Goal: Task Accomplishment & Management: Manage account settings

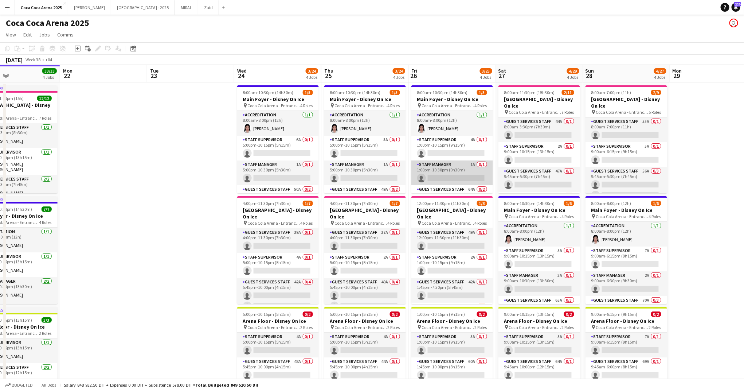
scroll to position [0, 290]
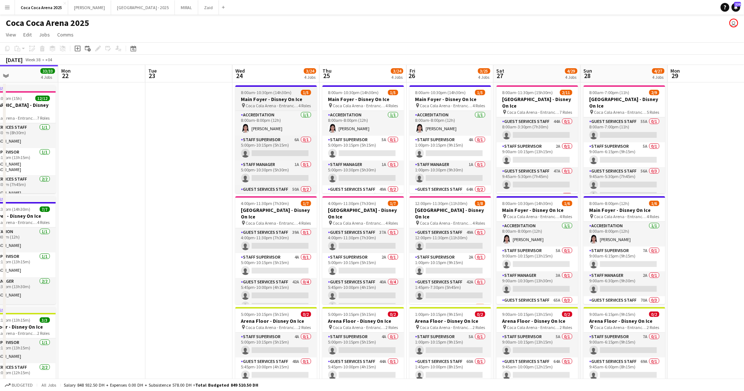
click at [271, 98] on h3 "Main Foyer - Disney On Ice" at bounding box center [276, 99] width 82 height 7
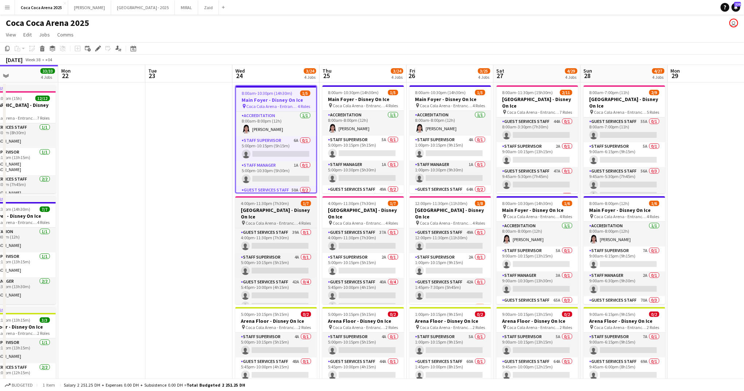
click at [276, 207] on h3 "[GEOGRAPHIC_DATA] - Disney On Ice" at bounding box center [276, 213] width 82 height 13
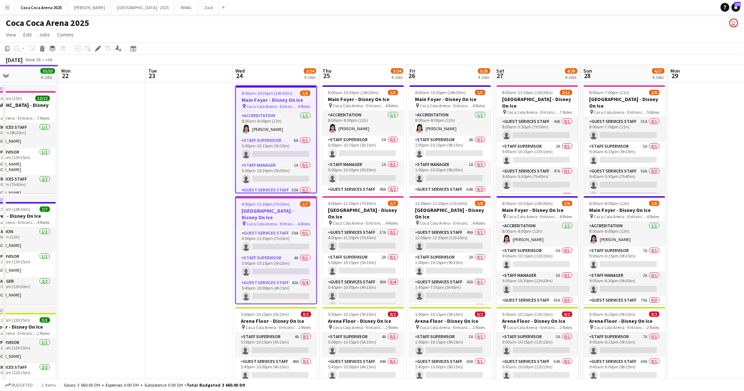
click at [149, 196] on app-date-cell at bounding box center [188, 310] width 87 height 457
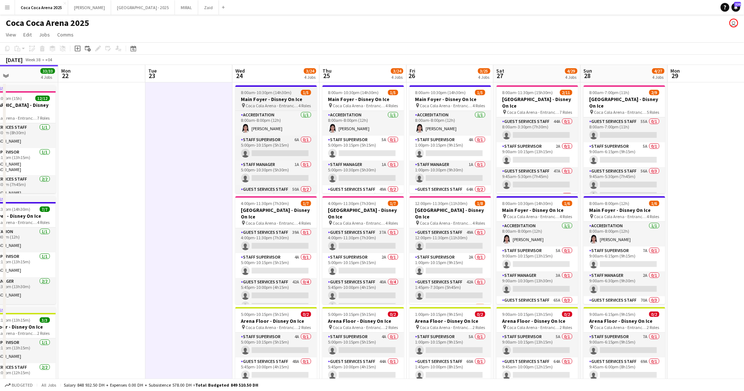
click at [281, 99] on h3 "Main Foyer - Disney On Ice" at bounding box center [276, 99] width 82 height 7
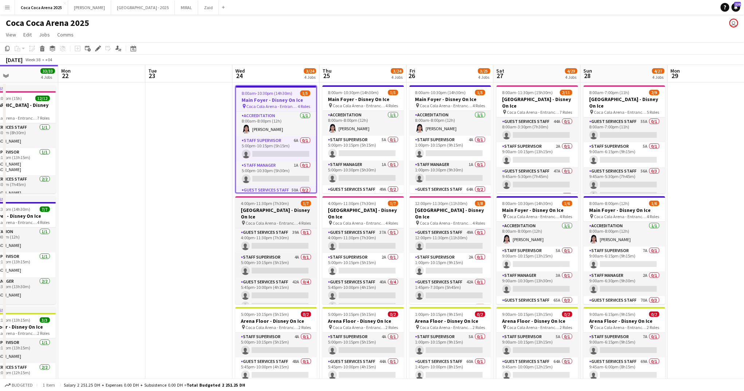
click at [278, 220] on span "Coca Cola Arena - Entrance F" at bounding box center [272, 222] width 53 height 5
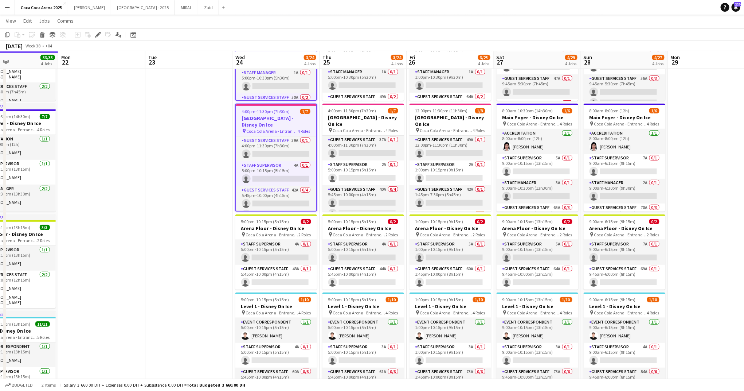
scroll to position [146, 0]
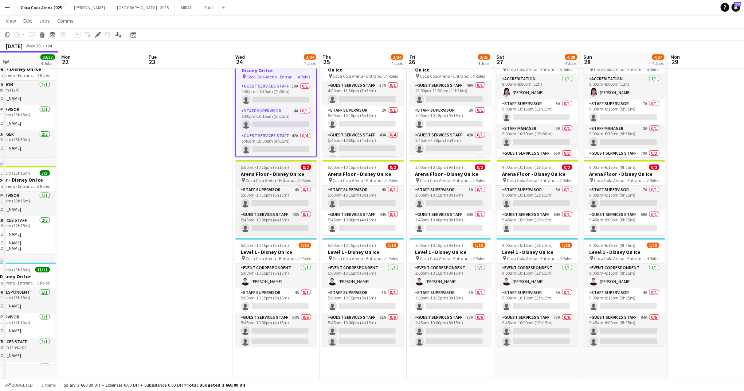
click at [269, 175] on h3 "Arena Floor - Disney On Ice" at bounding box center [276, 174] width 82 height 7
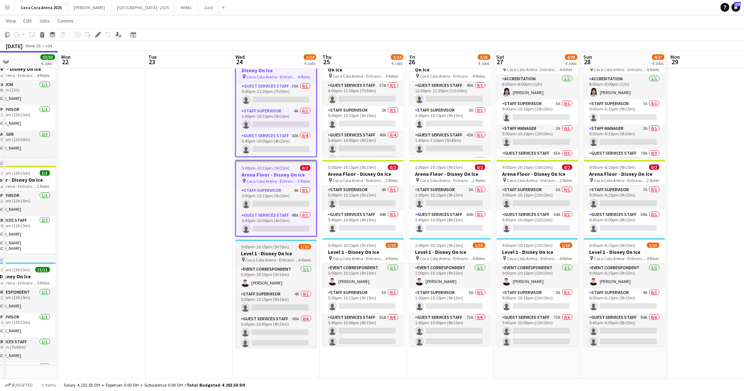
click at [265, 259] on span "Coca Cola Arena - Entrance F" at bounding box center [272, 259] width 53 height 5
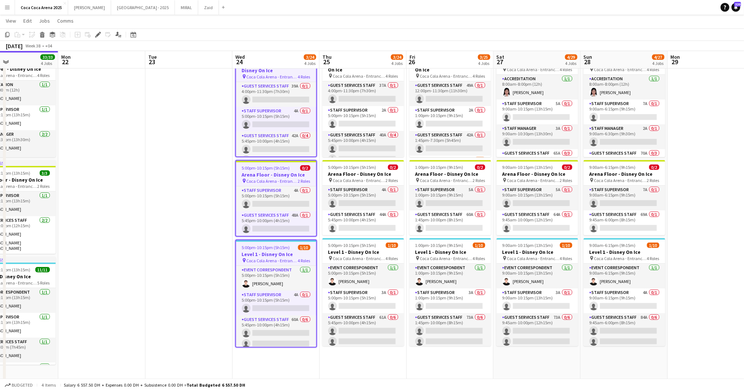
scroll to position [0, 0]
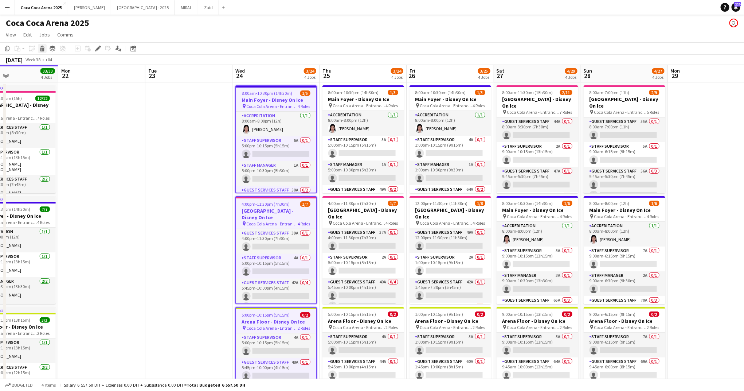
click at [42, 51] on icon at bounding box center [42, 50] width 4 height 4
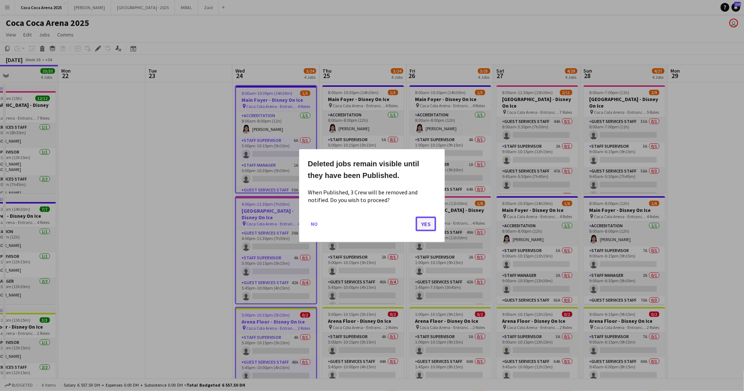
click at [428, 222] on button "Yes" at bounding box center [426, 223] width 20 height 15
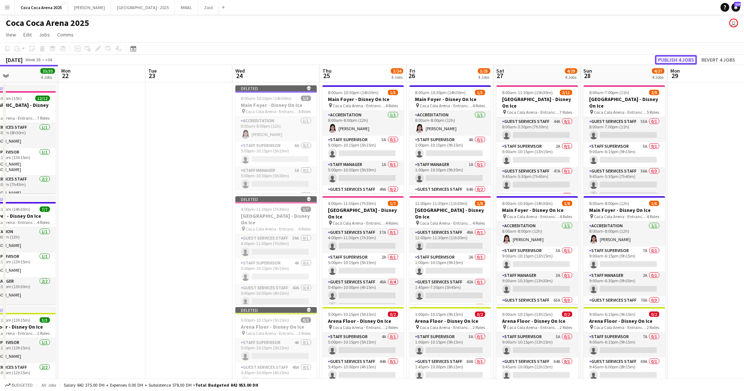
click at [686, 57] on button "Publish 4 jobs" at bounding box center [676, 59] width 42 height 9
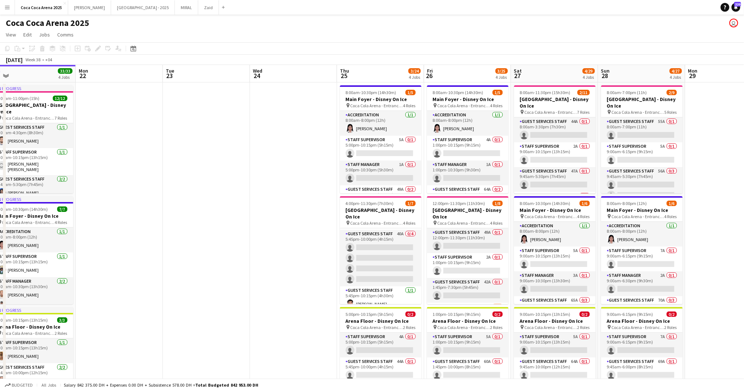
click at [286, 315] on app-date-cell at bounding box center [293, 310] width 87 height 457
